Goal: Task Accomplishment & Management: Complete application form

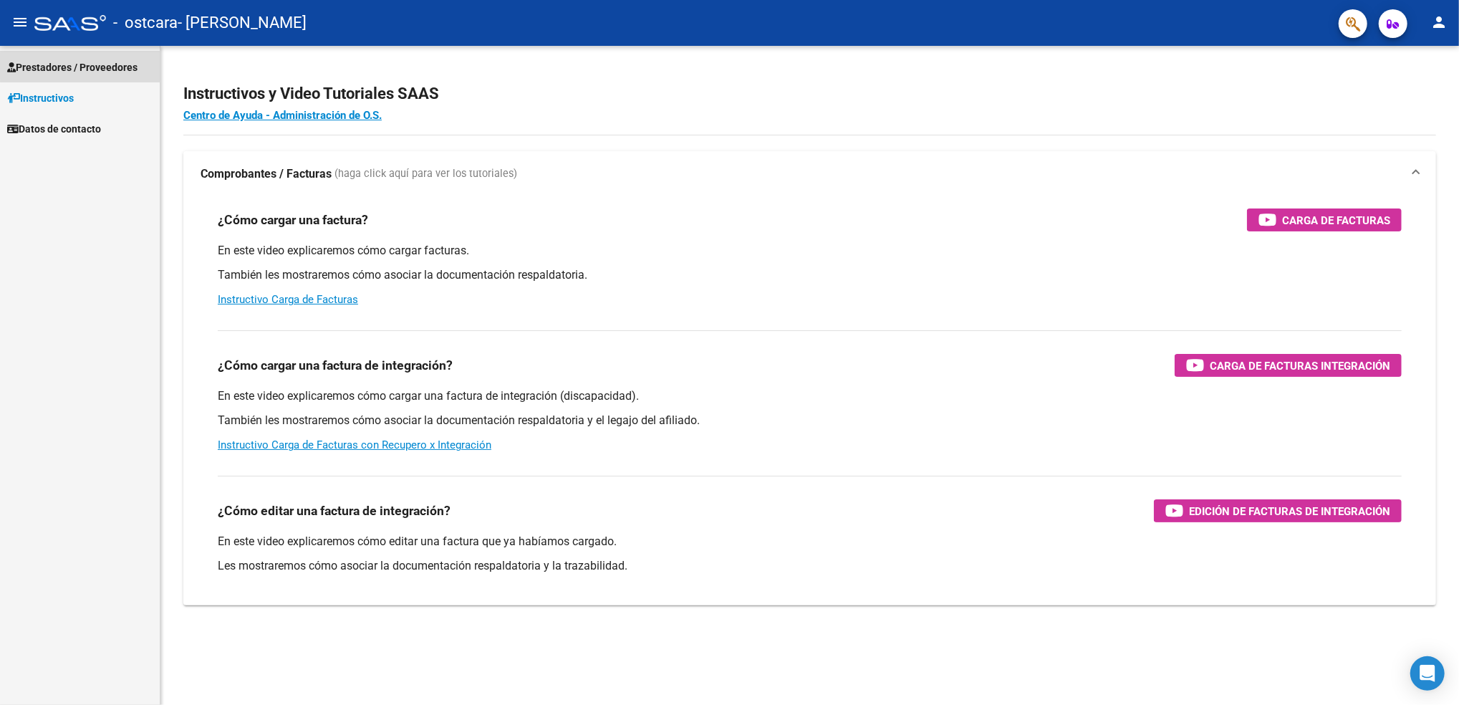
click at [134, 59] on span "Prestadores / Proveedores" at bounding box center [72, 67] width 130 height 16
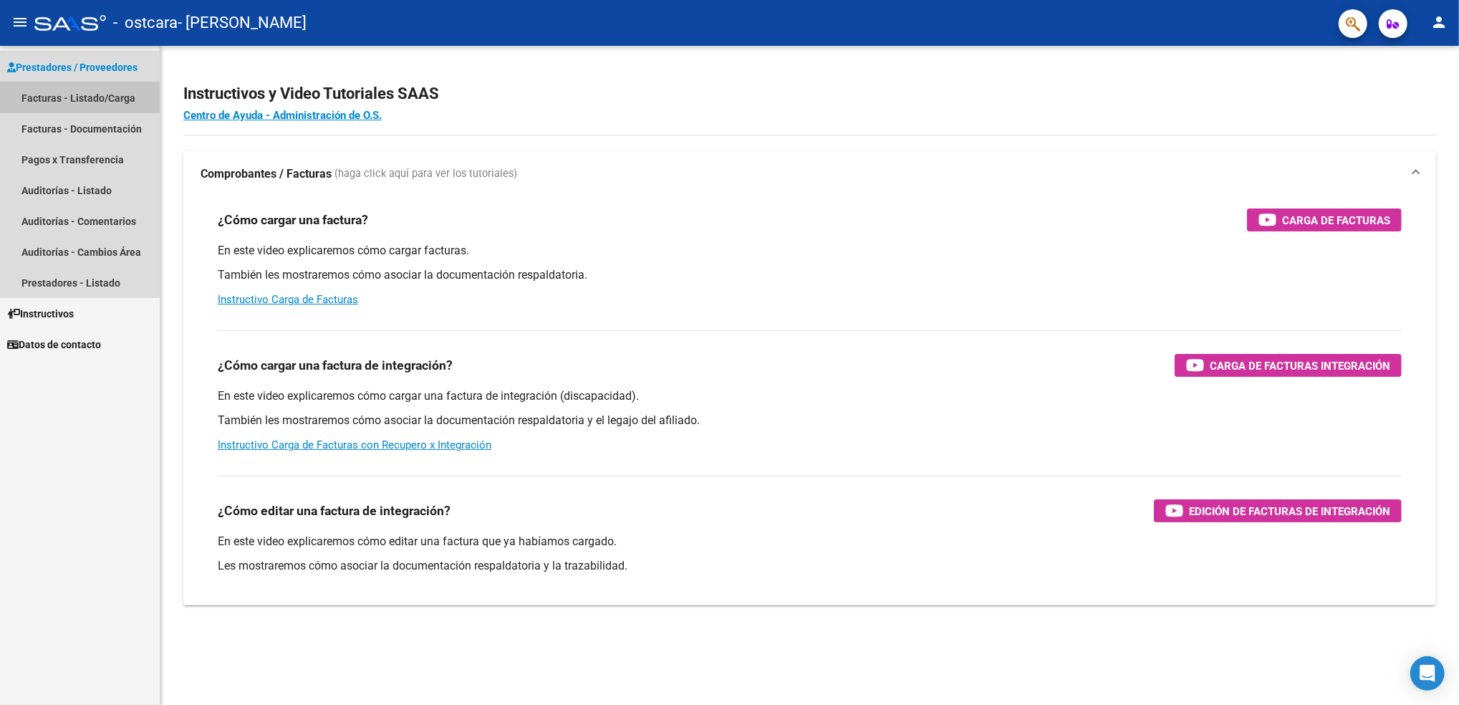
click at [122, 91] on link "Facturas - Listado/Carga" at bounding box center [80, 97] width 160 height 31
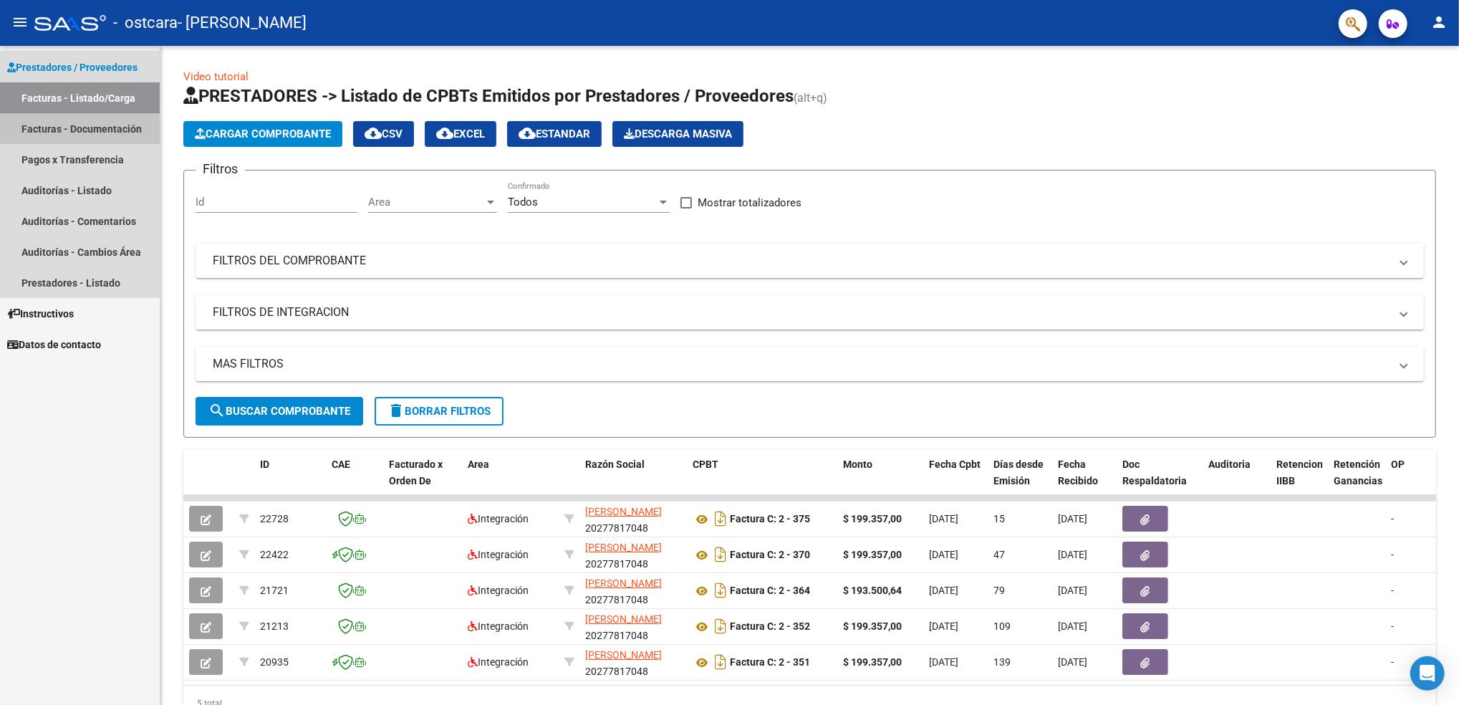
click at [72, 122] on link "Facturas - Documentación" at bounding box center [80, 128] width 160 height 31
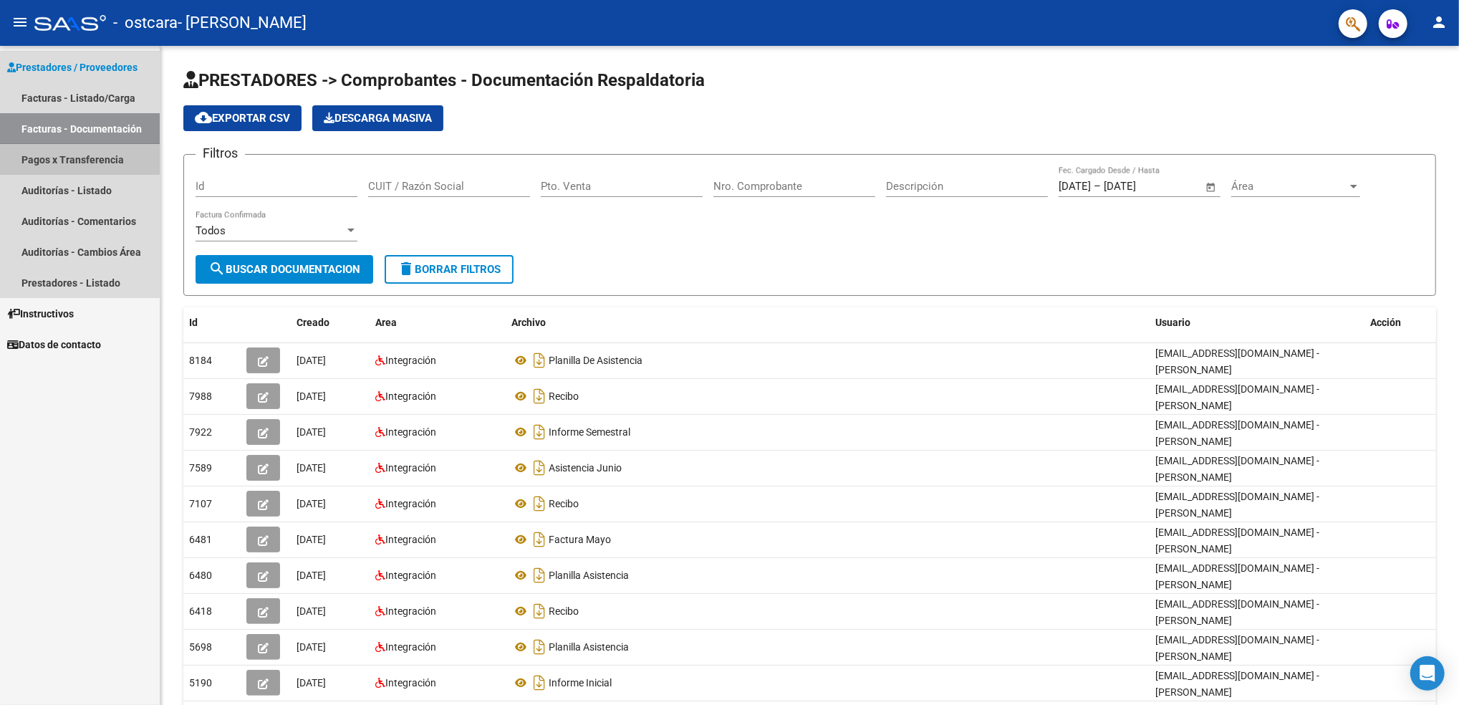
click at [74, 158] on link "Pagos x Transferencia" at bounding box center [80, 159] width 160 height 31
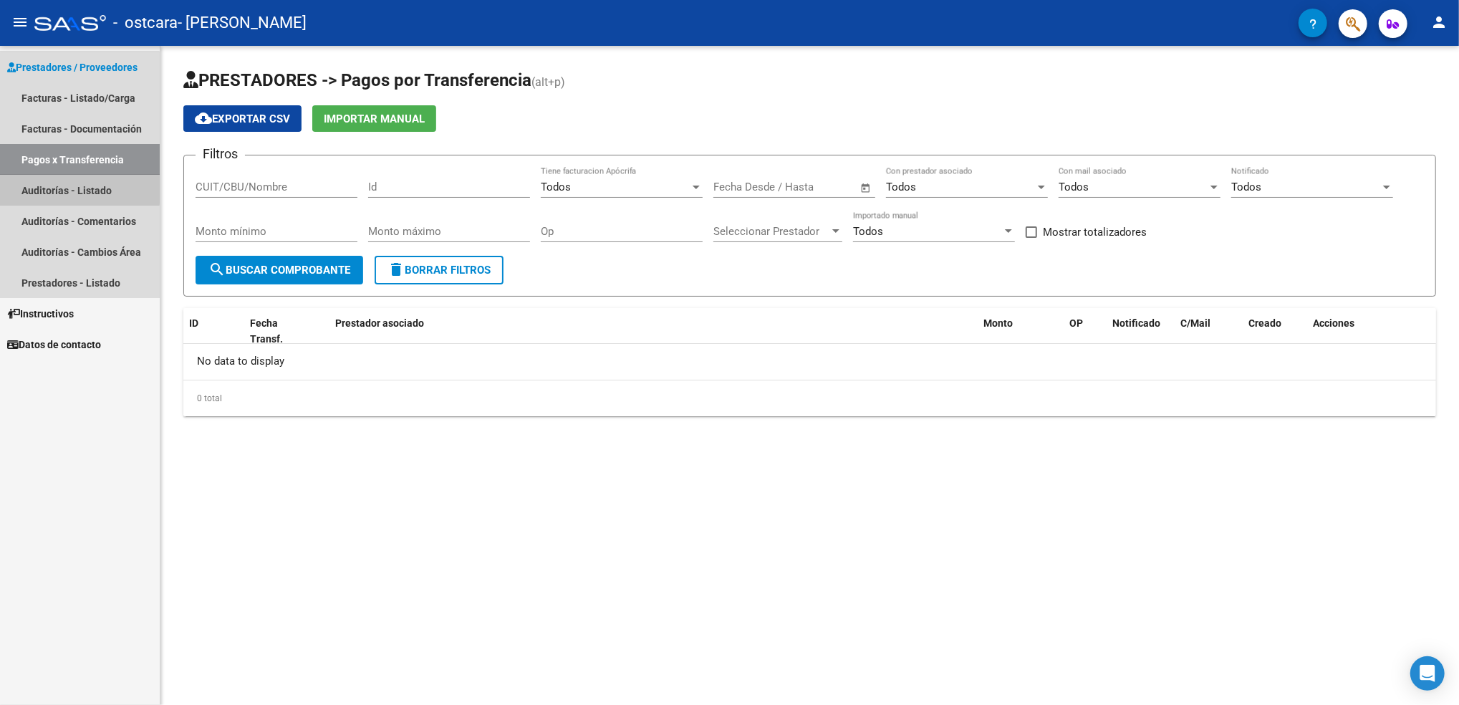
click at [77, 189] on link "Auditorías - Listado" at bounding box center [80, 190] width 160 height 31
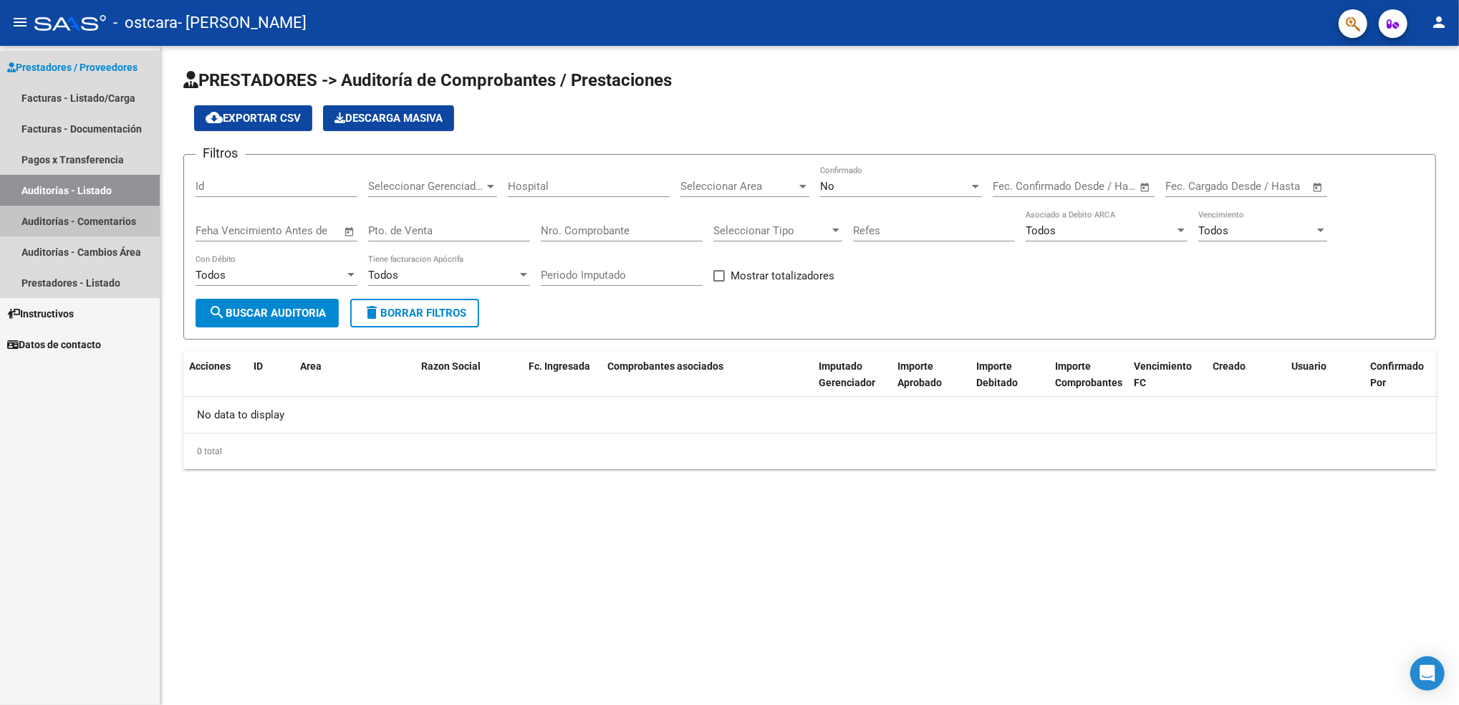
click at [80, 217] on link "Auditorías - Comentarios" at bounding box center [80, 221] width 160 height 31
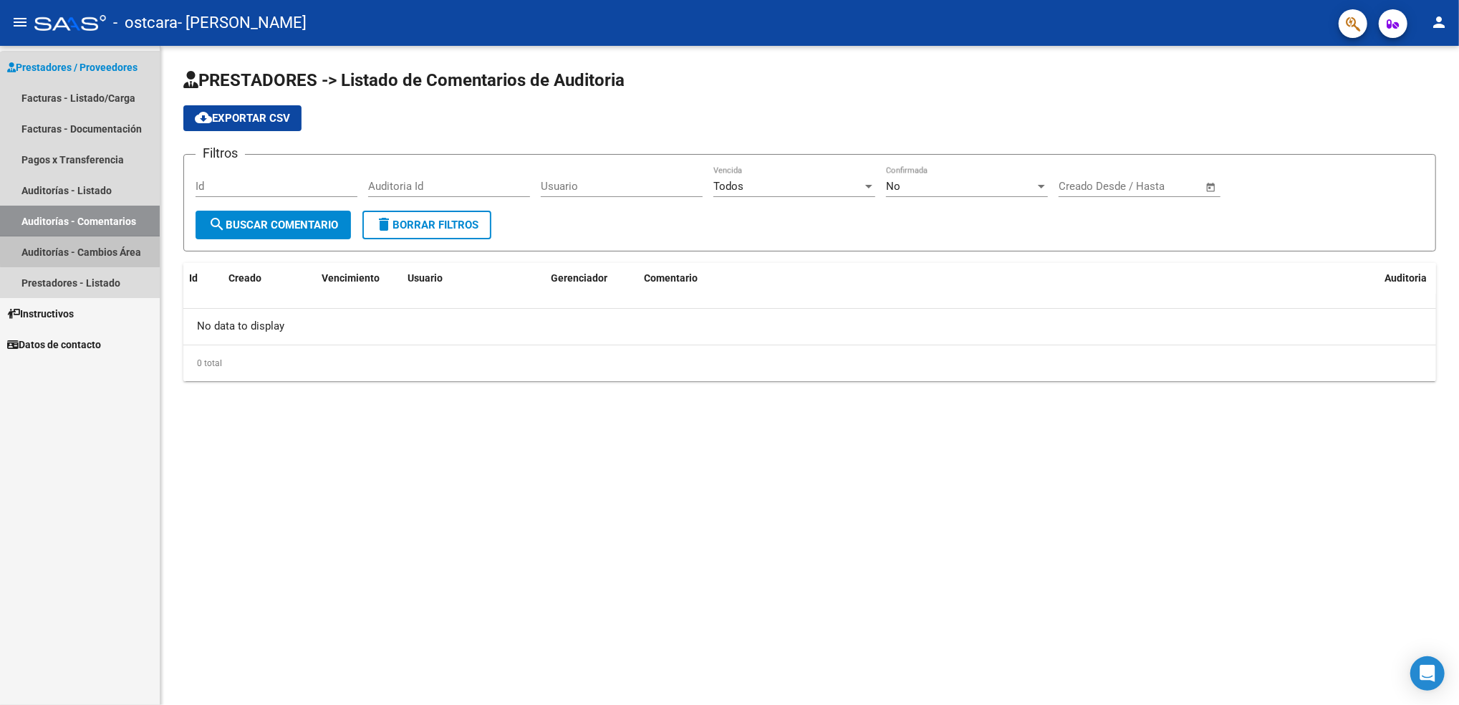
click at [84, 245] on link "Auditorías - Cambios Área" at bounding box center [80, 251] width 160 height 31
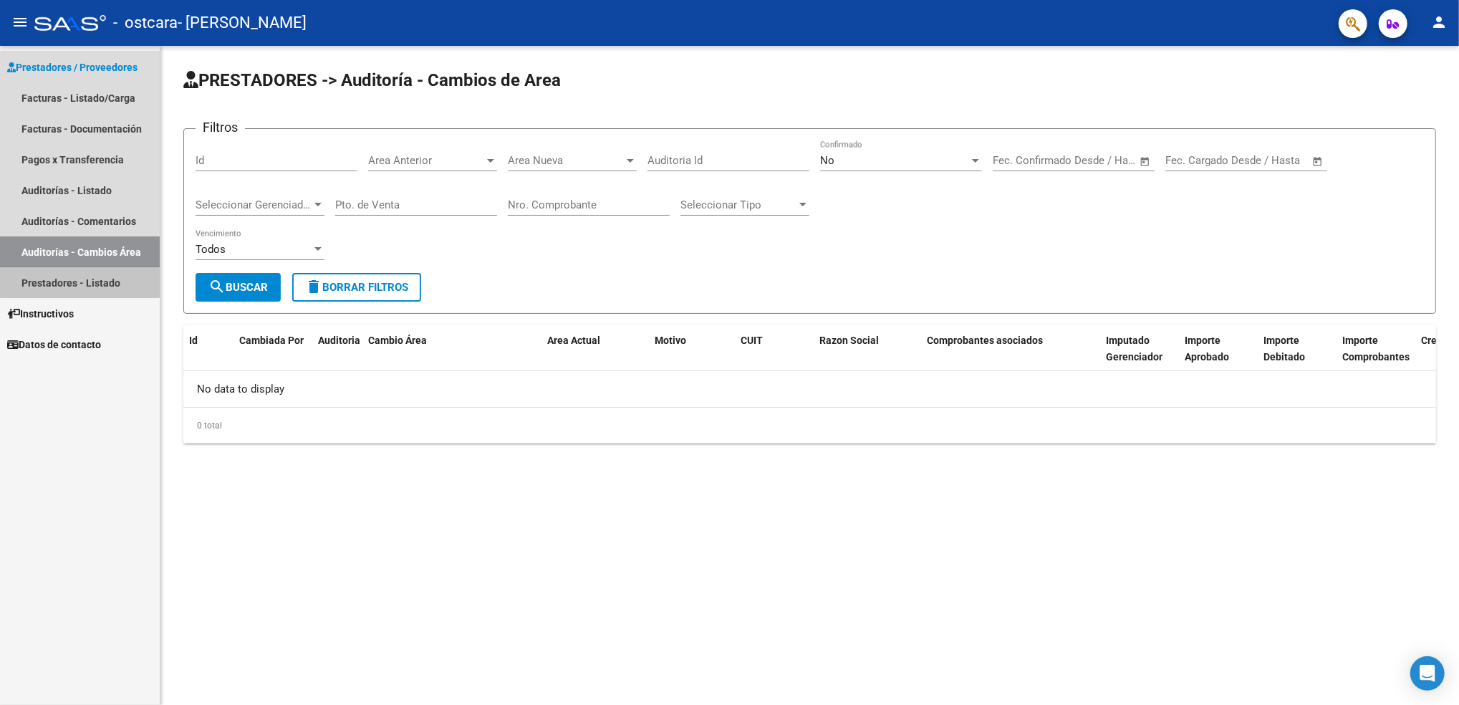
click at [89, 276] on link "Prestadores - Listado" at bounding box center [80, 282] width 160 height 31
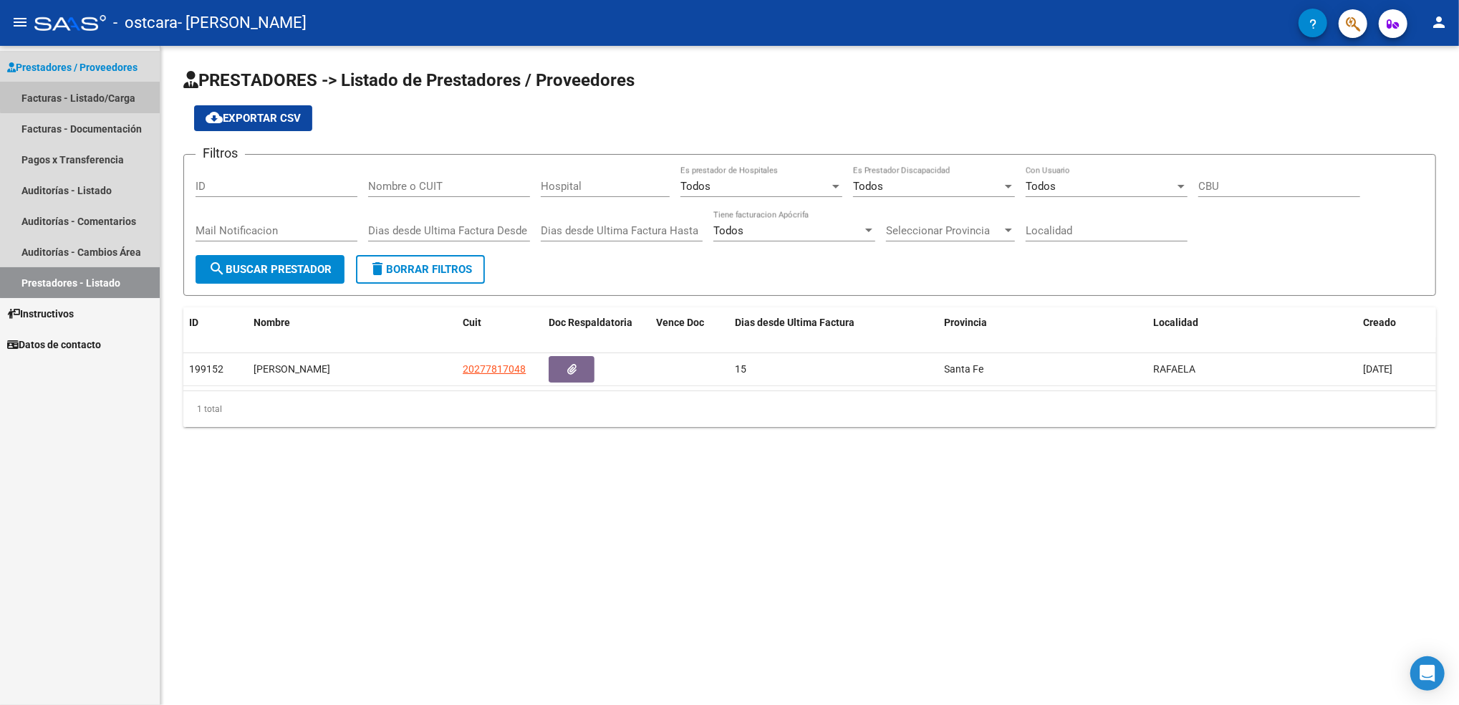
click at [97, 83] on link "Facturas - Listado/Carga" at bounding box center [80, 97] width 160 height 31
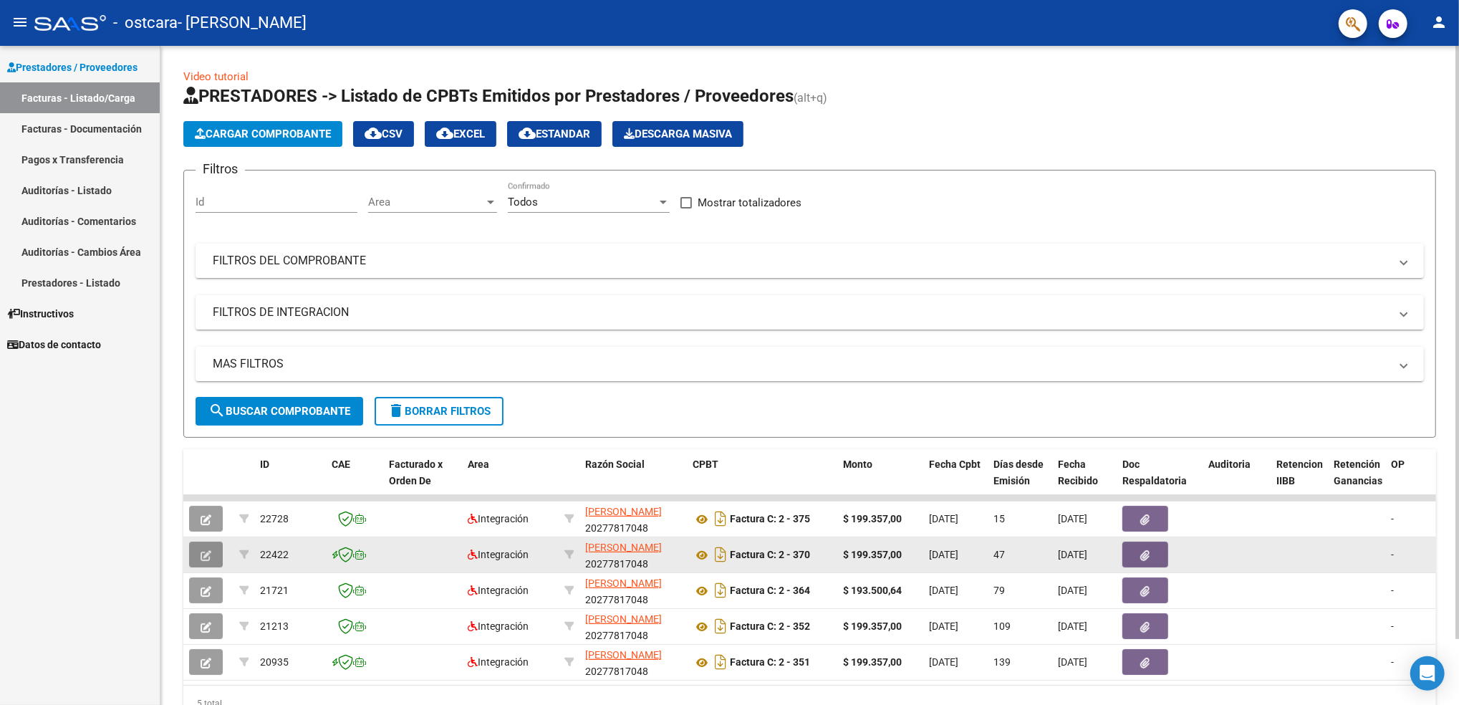
click at [208, 550] on icon "button" at bounding box center [206, 555] width 11 height 11
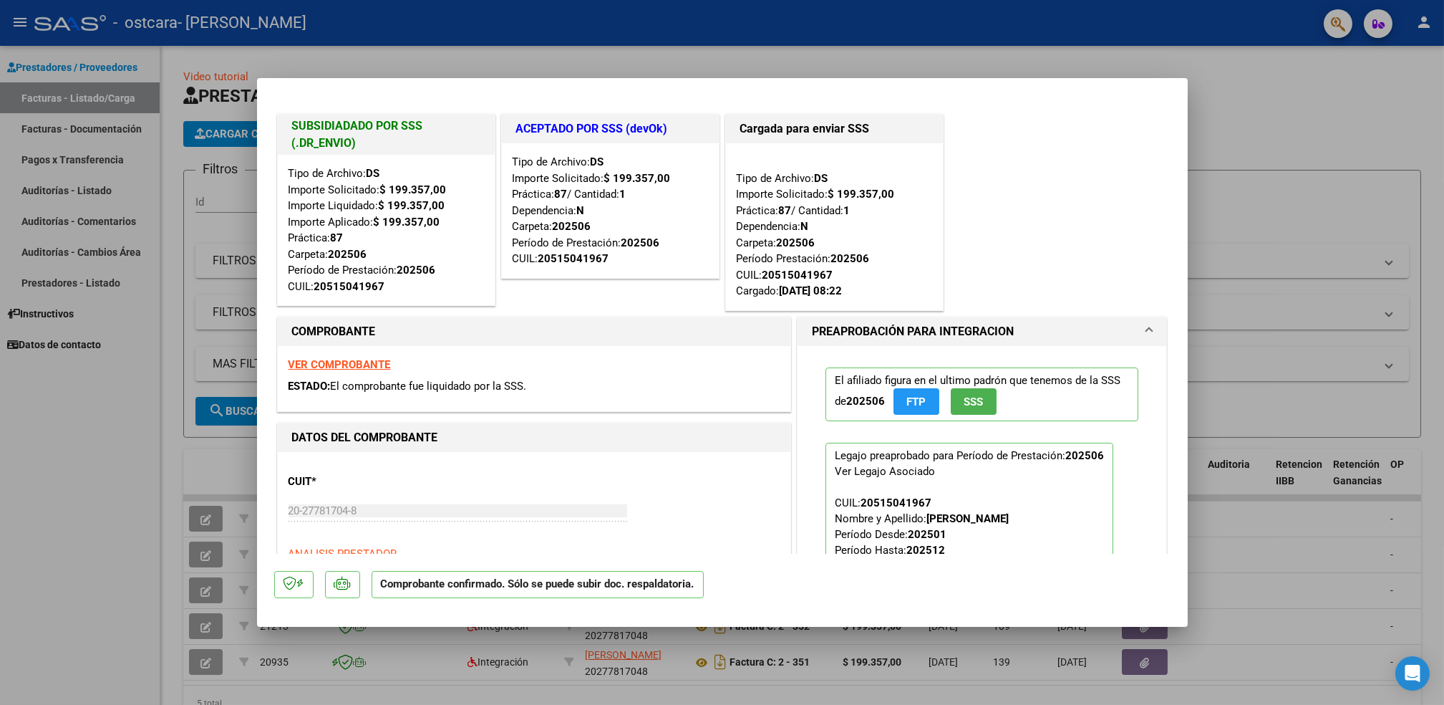
click at [1313, 195] on div at bounding box center [722, 352] width 1444 height 705
type input "$ 0,00"
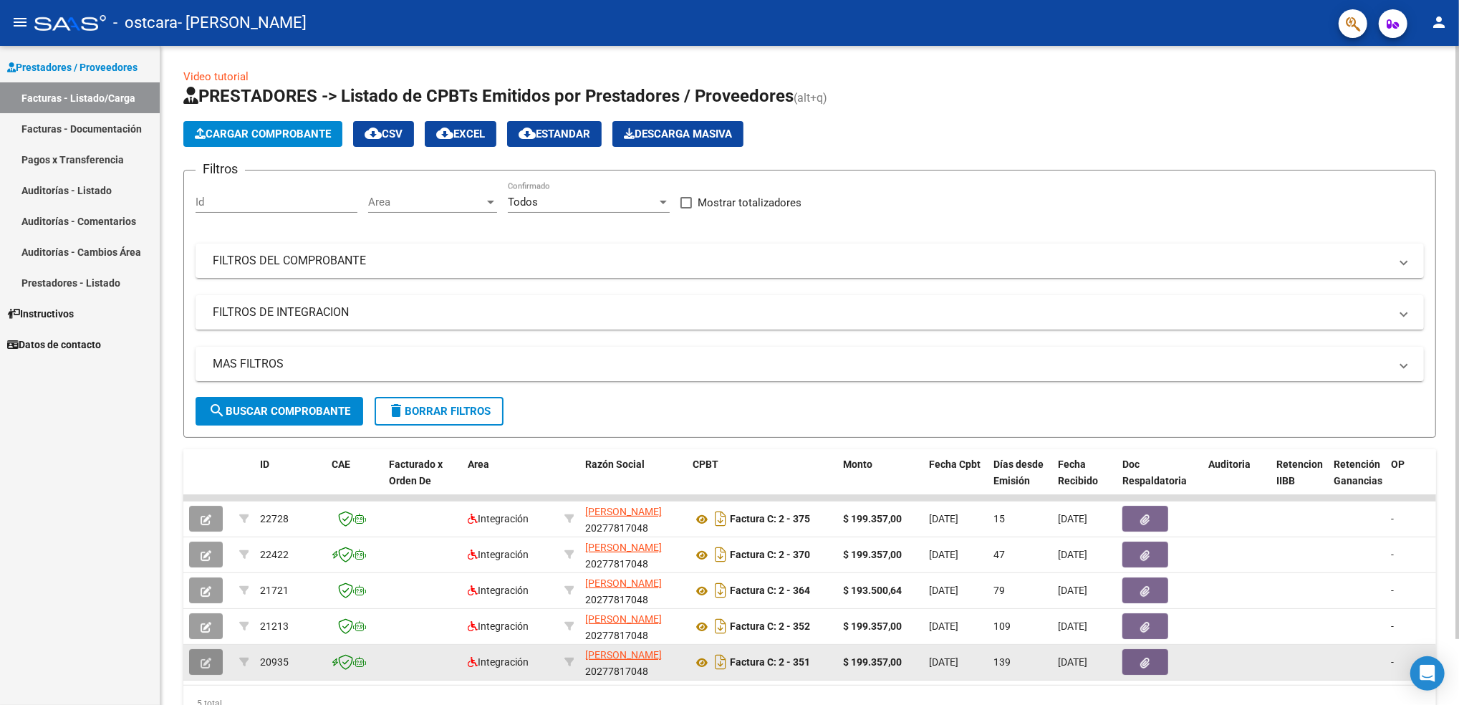
click at [208, 657] on icon "button" at bounding box center [206, 662] width 11 height 11
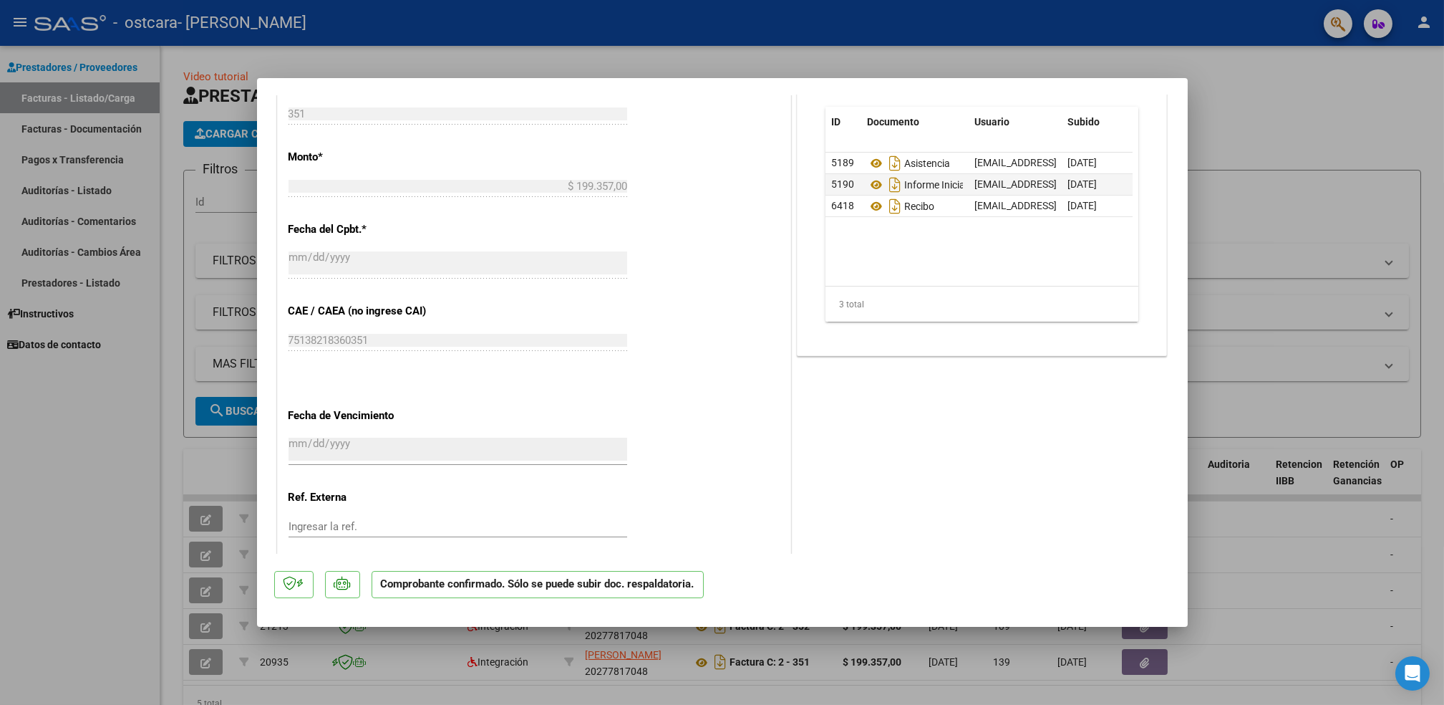
scroll to position [840, 0]
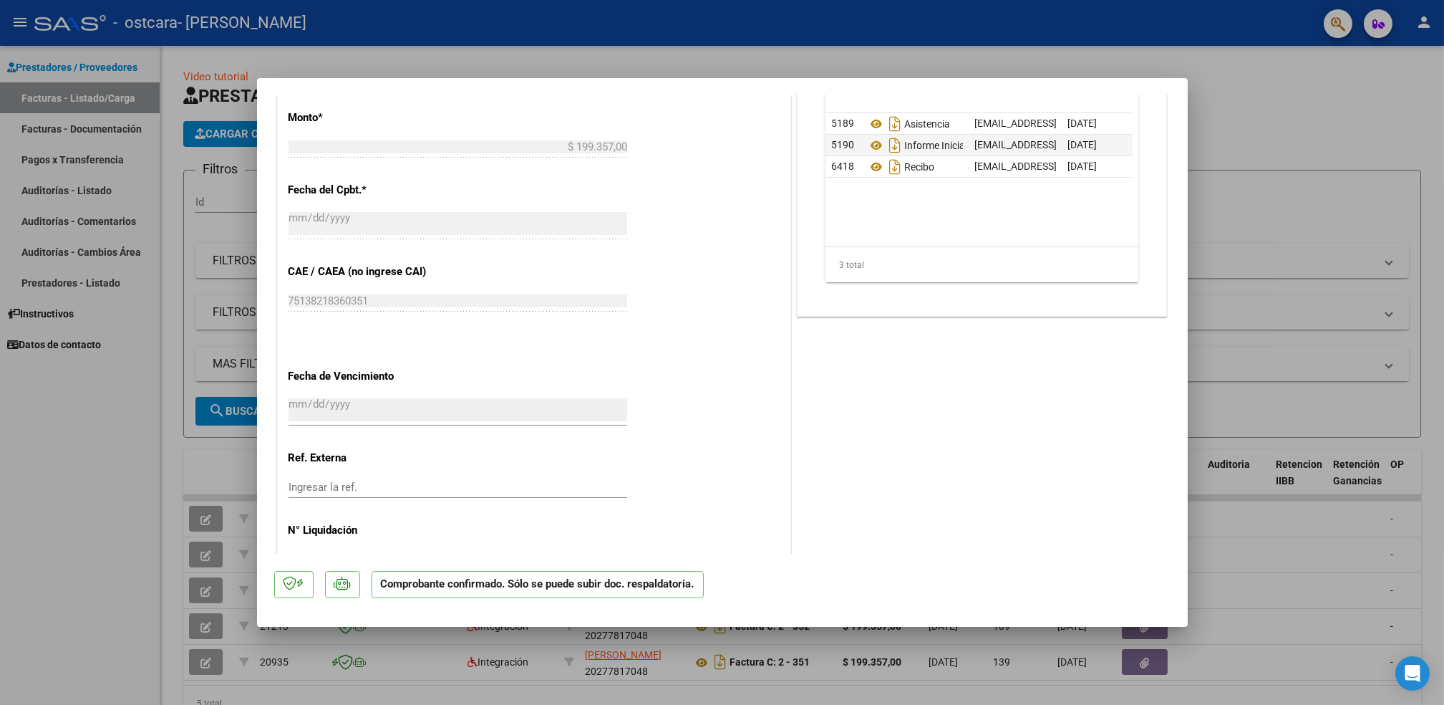
click at [1301, 96] on div at bounding box center [722, 352] width 1444 height 705
type input "$ 0,00"
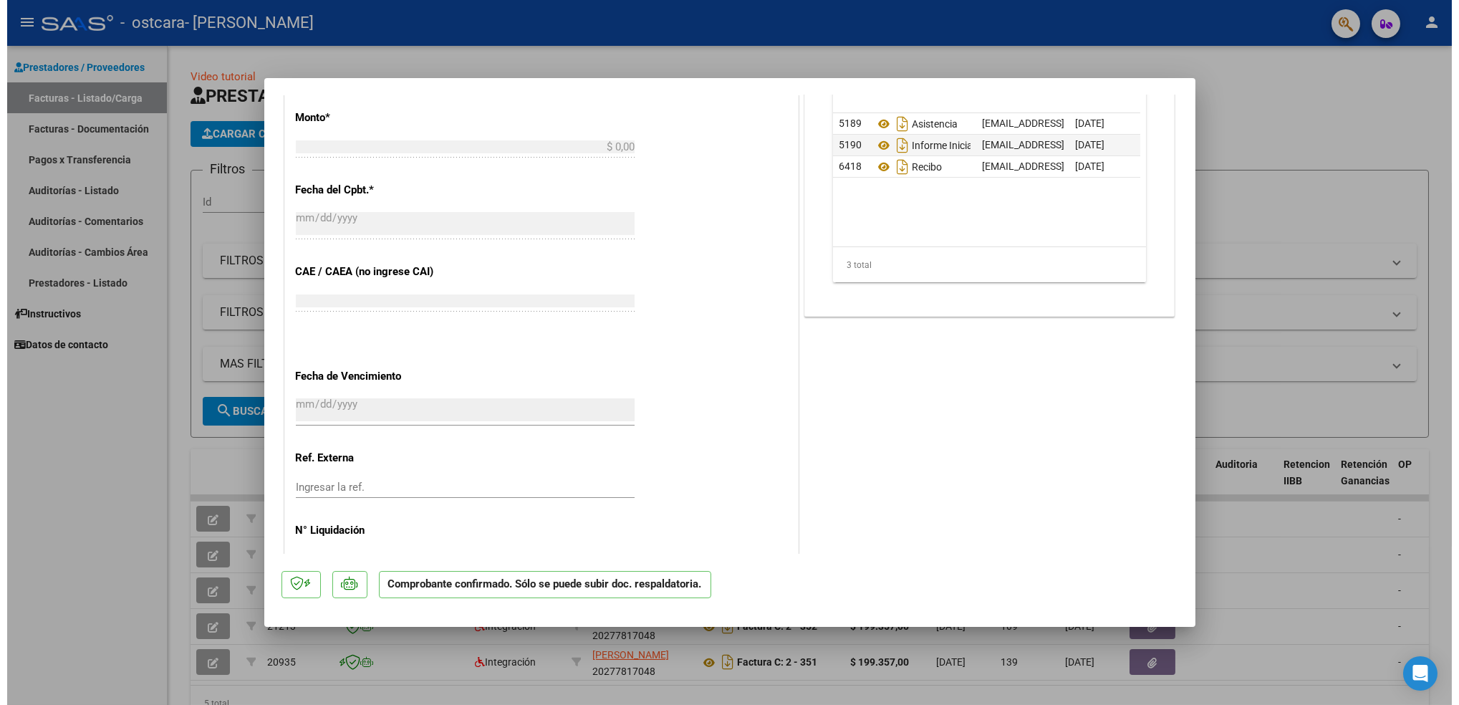
scroll to position [0, 0]
